Goal: Task Accomplishment & Management: Manage account settings

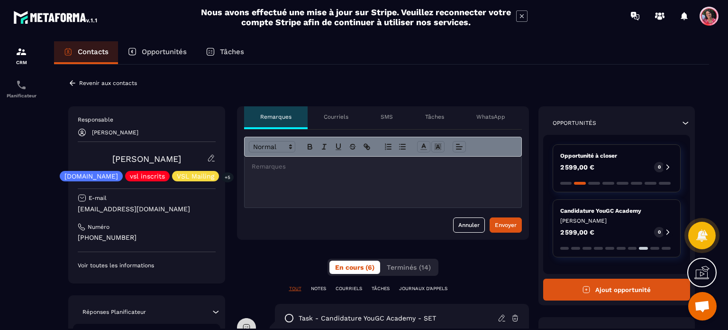
click at [217, 157] on div "Responsable [PERSON_NAME] [PERSON_NAME] [DOMAIN_NAME] vsl inscrits VSL Mailing …" at bounding box center [146, 194] width 157 height 177
click at [212, 157] on icon at bounding box center [211, 158] width 9 height 9
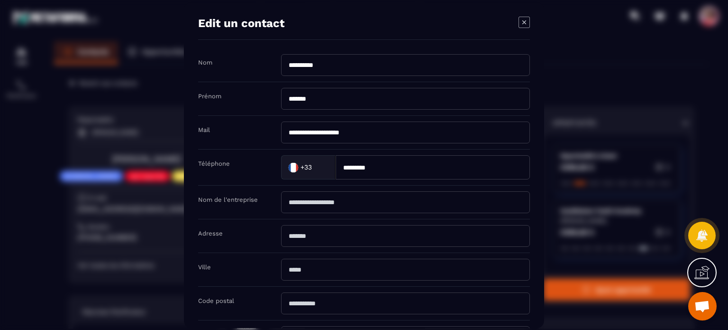
drag, startPoint x: 376, startPoint y: 169, endPoint x: 296, endPoint y: 168, distance: 80.2
click at [280, 169] on div "Téléphone +33 Loading... *********" at bounding box center [364, 167] width 332 height 36
drag, startPoint x: 321, startPoint y: 102, endPoint x: 32, endPoint y: 87, distance: 288.7
click at [213, 99] on div "Prénom *******" at bounding box center [364, 99] width 332 height 34
drag, startPoint x: 339, startPoint y: 61, endPoint x: 250, endPoint y: 63, distance: 88.7
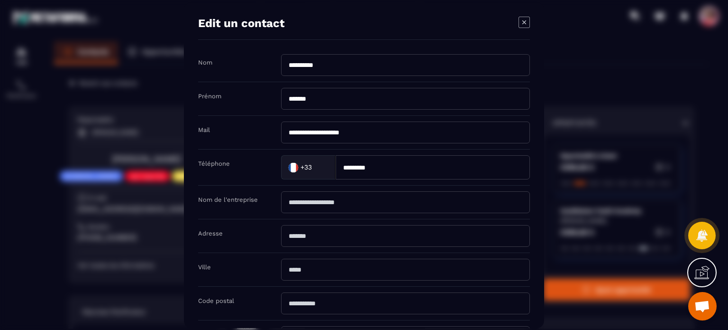
click at [214, 63] on div "**********" at bounding box center [364, 68] width 332 height 28
drag, startPoint x: 369, startPoint y: 132, endPoint x: 226, endPoint y: 119, distance: 143.8
click at [226, 119] on div "**********" at bounding box center [364, 133] width 332 height 34
click at [520, 20] on icon "Modal window" at bounding box center [524, 22] width 11 height 11
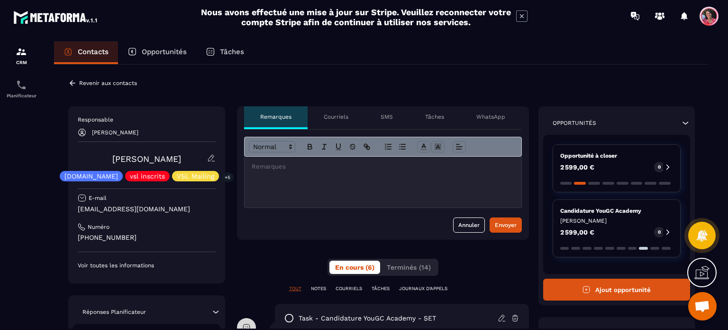
click at [82, 49] on p "Contacts" at bounding box center [93, 51] width 31 height 9
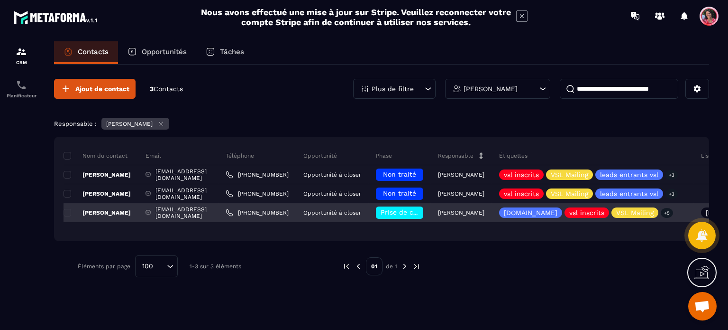
click at [427, 211] on span "Prise de contact effectuée" at bounding box center [425, 212] width 88 height 8
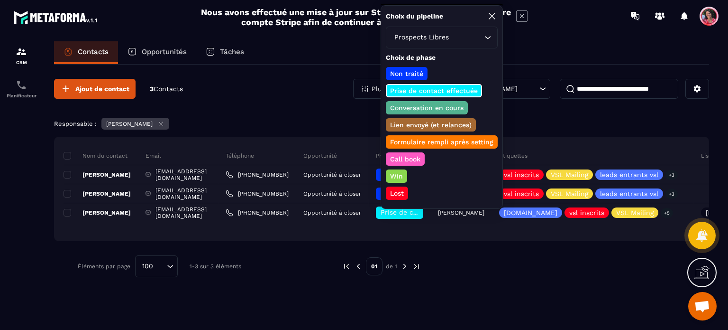
click at [464, 260] on div at bounding box center [560, 266] width 250 height 22
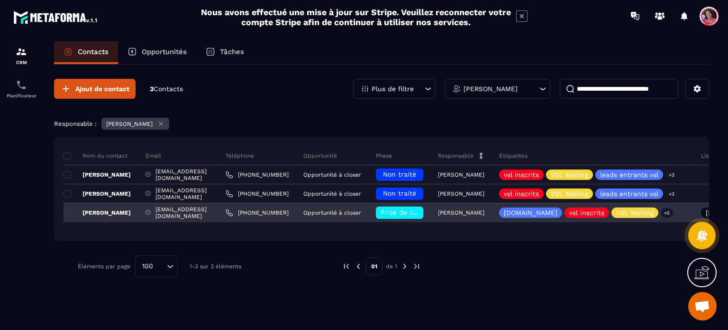
click at [448, 215] on span "Prise de contact effectuée" at bounding box center [425, 212] width 88 height 8
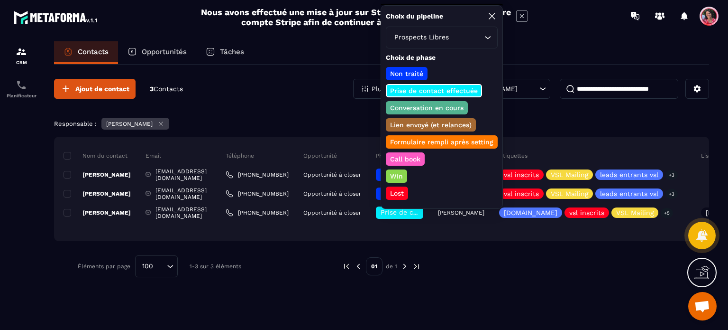
click at [450, 248] on div "Ajout de contact 3 Contacts Plus de filtre [PERSON_NAME] Responsable : [PERSON_…" at bounding box center [381, 178] width 655 height 227
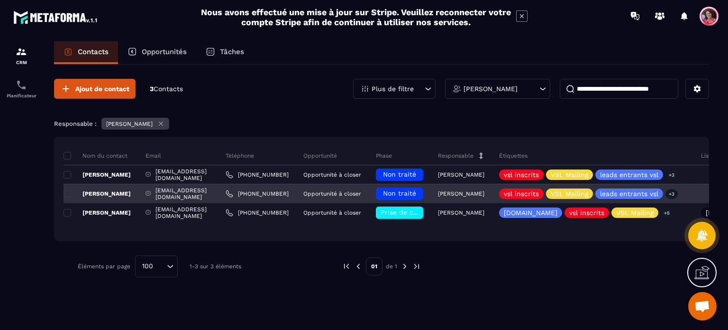
click at [426, 186] on div "Non traité" at bounding box center [400, 193] width 62 height 19
click at [416, 190] on span "Non traité" at bounding box center [399, 193] width 33 height 8
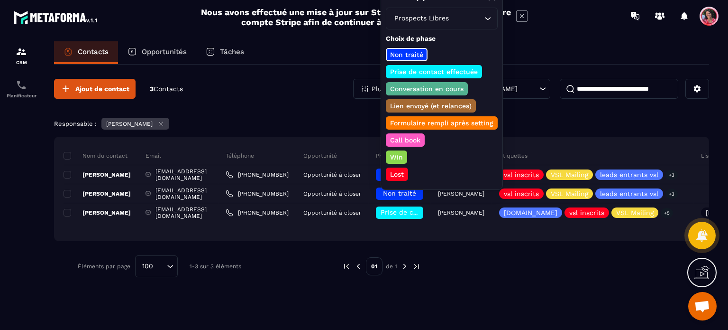
click at [452, 71] on p "Prise de contact effectuée" at bounding box center [434, 71] width 91 height 9
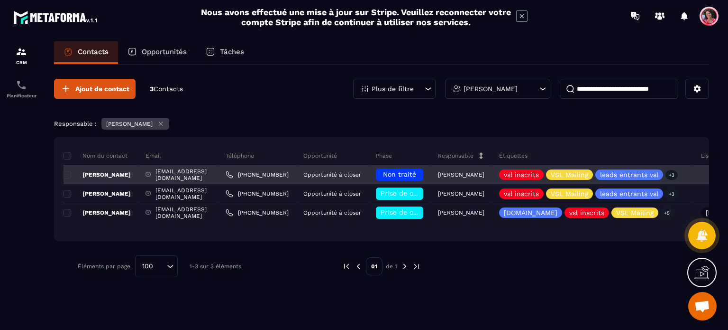
click at [219, 174] on div "[EMAIL_ADDRESS][DOMAIN_NAME]" at bounding box center [178, 174] width 80 height 19
click at [71, 175] on span at bounding box center [68, 175] width 8 height 8
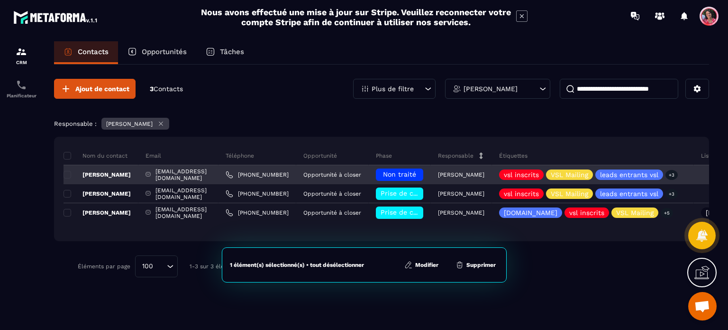
click at [95, 172] on p "[PERSON_NAME]" at bounding box center [97, 175] width 67 height 8
